Goal: Task Accomplishment & Management: Complete application form

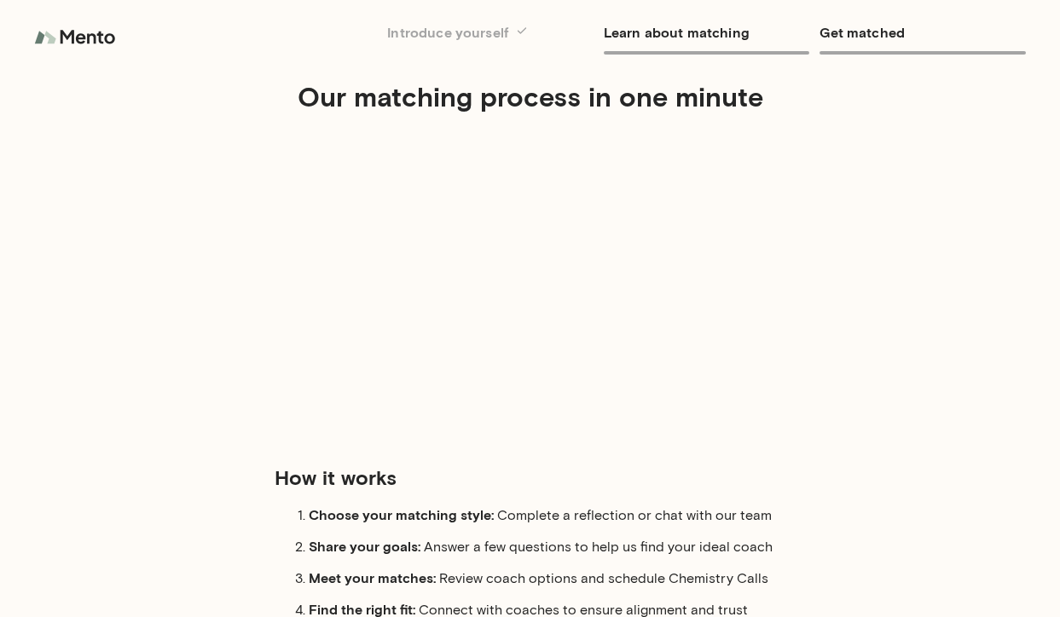
scroll to position [148, 0]
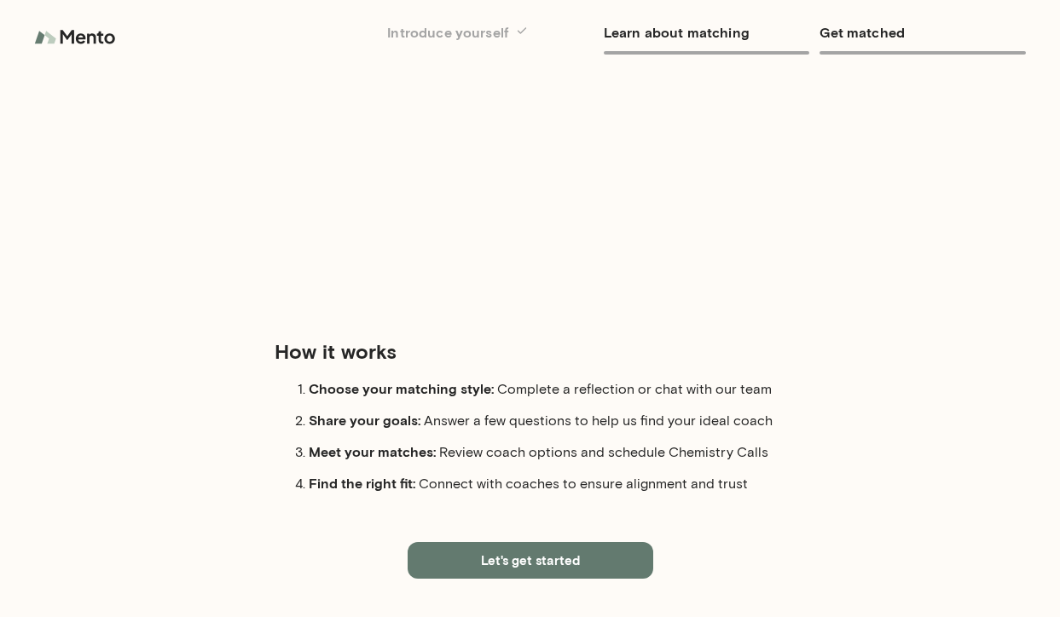
click at [565, 549] on button "Let's get started" at bounding box center [531, 560] width 246 height 36
